Goal: Check status: Check status

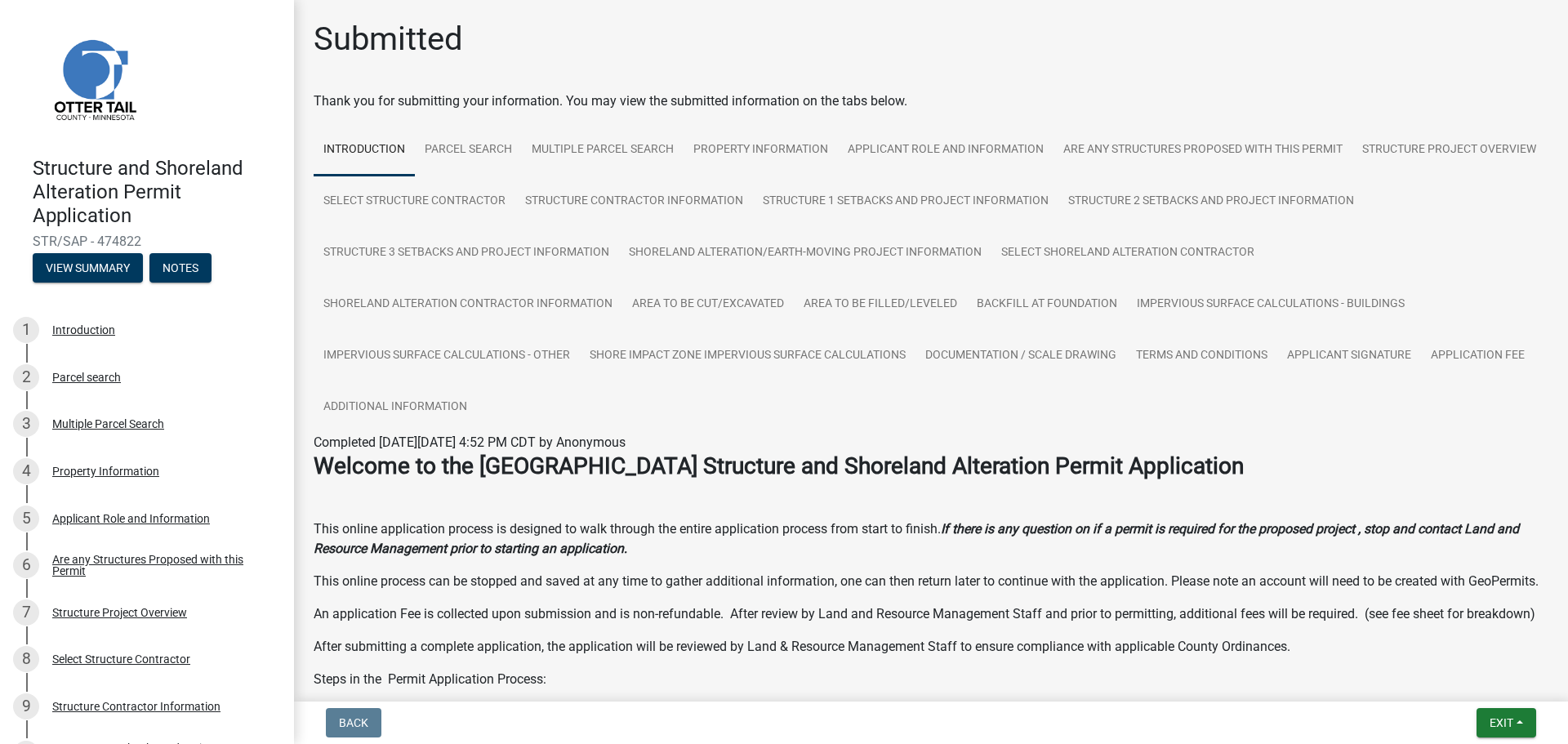
click at [2, 60] on header "Structure and Shoreland Alteration Permit Application STR/SAP - 474822 View Sum…" at bounding box center [147, 150] width 294 height 299
